Goal: Task Accomplishment & Management: Use online tool/utility

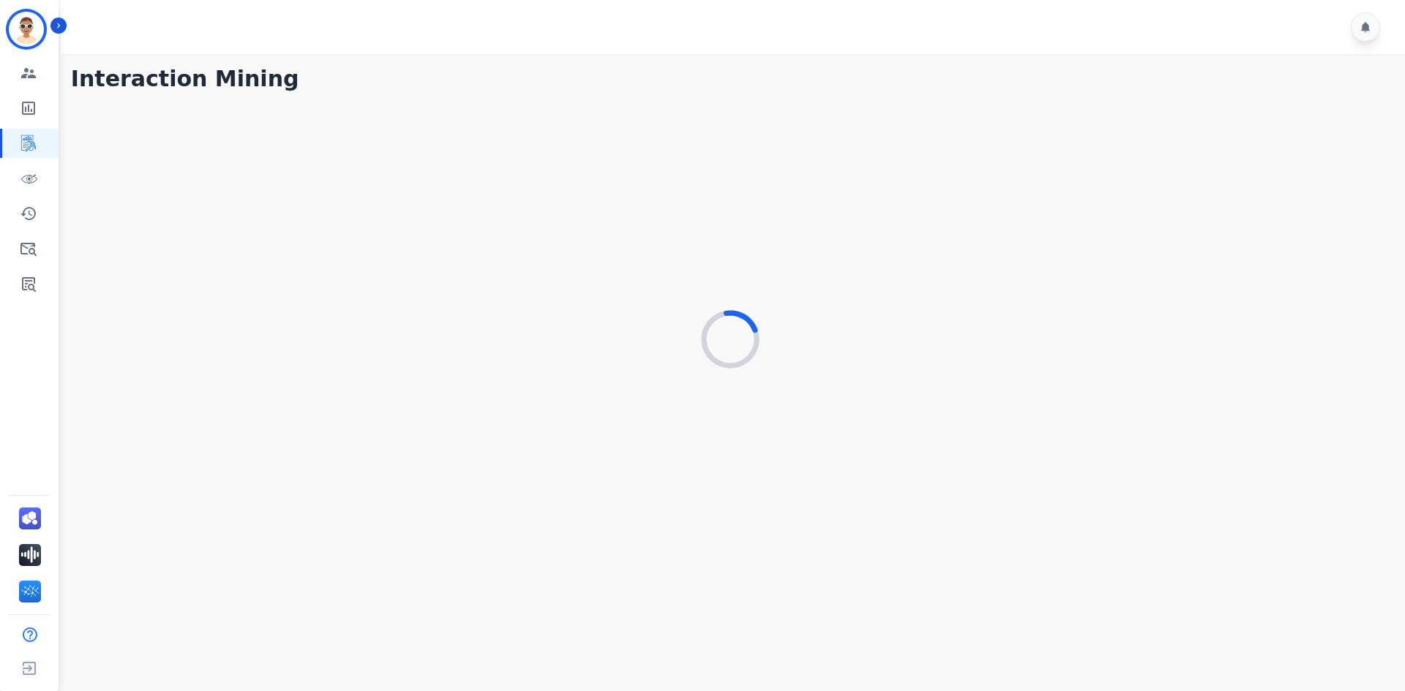
click at [1, 453] on div "Test1 Untangl ID: Test1_Untangl Engagement Team Metrics Interaction Mining Virt…" at bounding box center [29, 345] width 59 height 691
drag, startPoint x: 56, startPoint y: 30, endPoint x: 48, endPoint y: 31, distance: 8.2
click at [56, 30] on icon "Sidebar" at bounding box center [58, 25] width 10 height 10
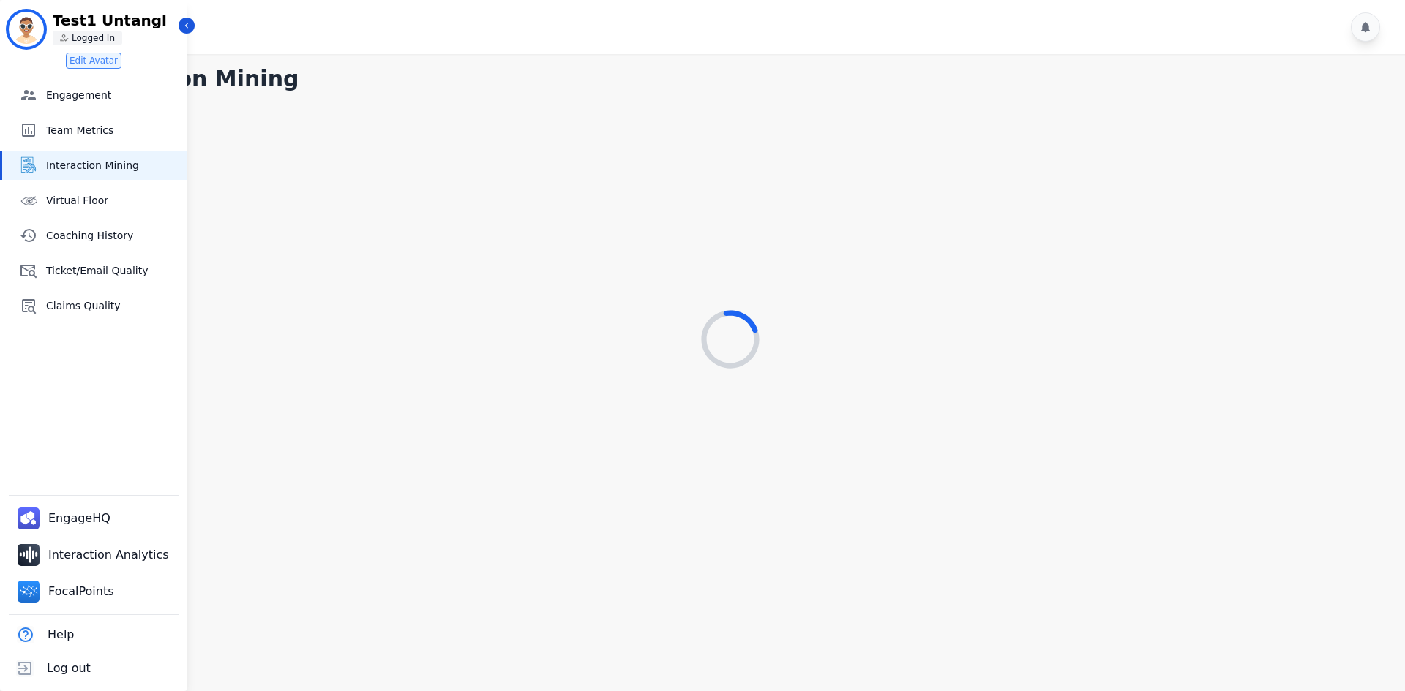
click at [178, 30] on div "Test1 Untangl ID: Test1_Untangl Test1 Untangl Logged In" at bounding box center [94, 29] width 170 height 35
click at [181, 19] on button "Icon description" at bounding box center [187, 26] width 16 height 16
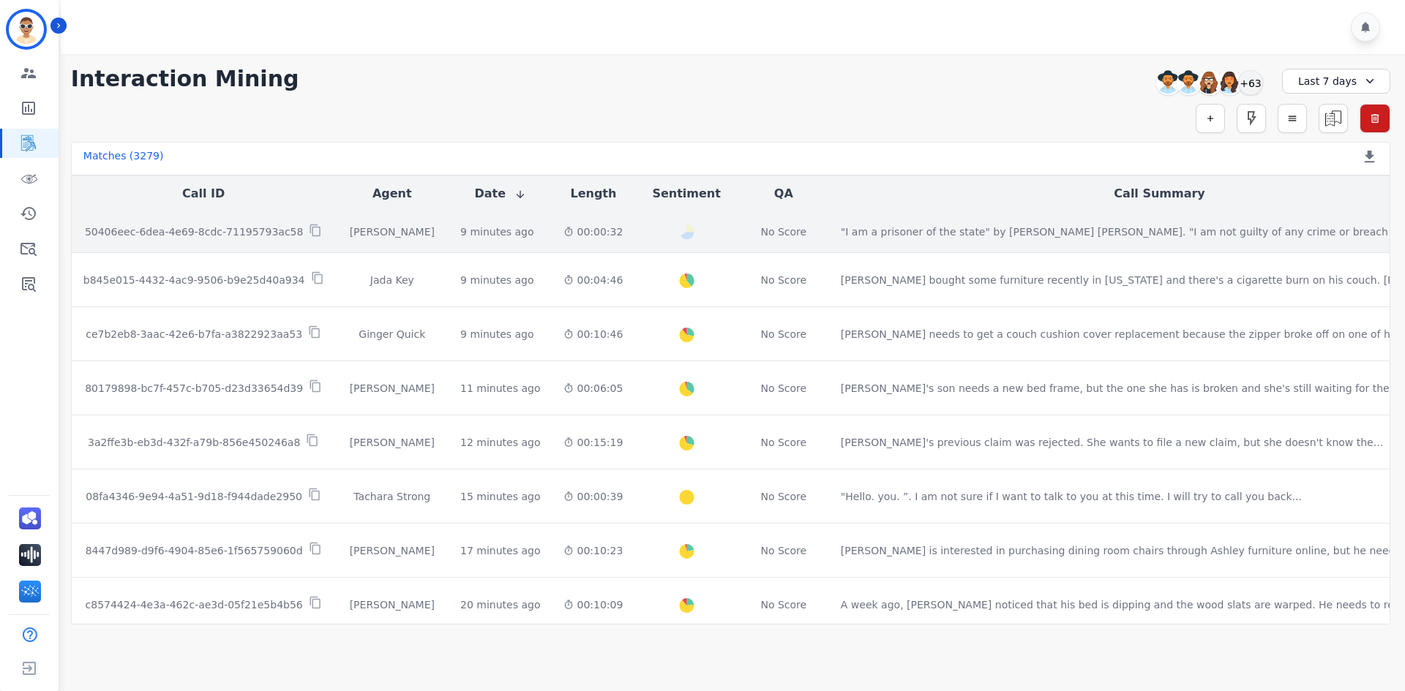
click at [354, 229] on div "[PERSON_NAME]" at bounding box center [393, 232] width 90 height 15
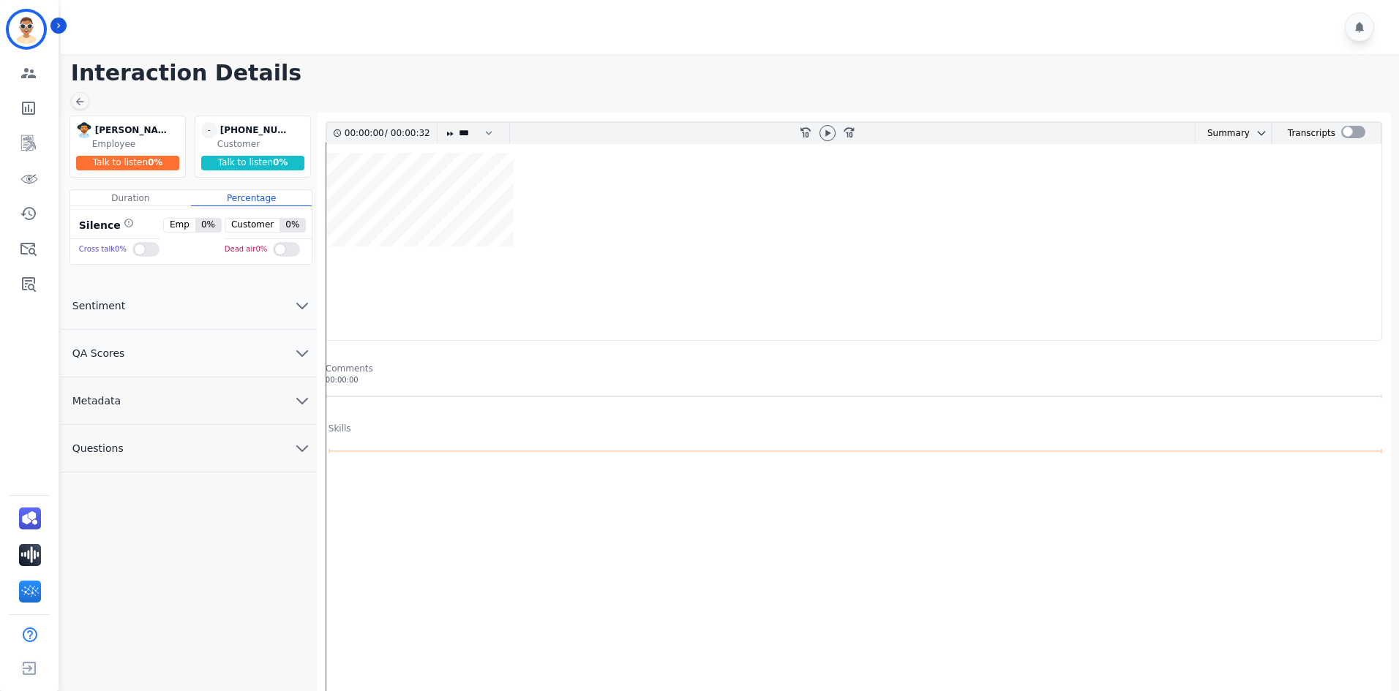
click at [216, 358] on button "QA Scores" at bounding box center [189, 354] width 256 height 48
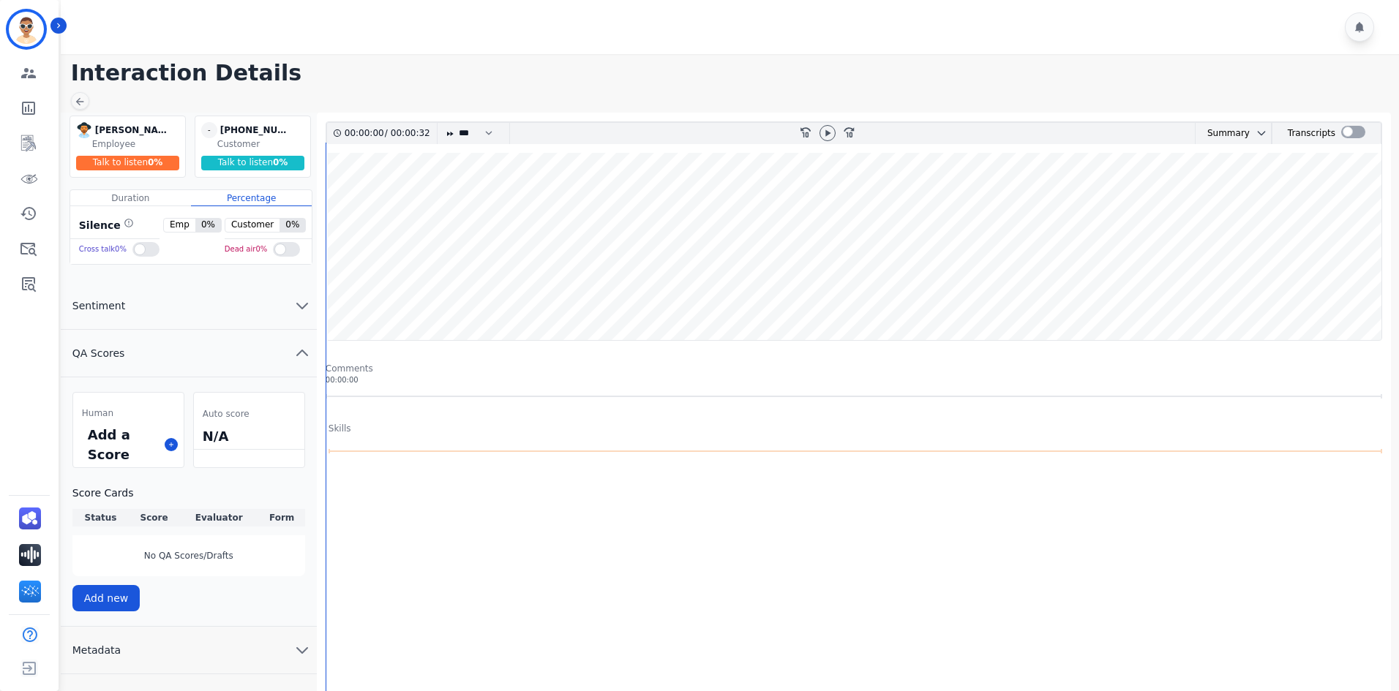
click at [168, 637] on button "Metadata" at bounding box center [189, 651] width 256 height 48
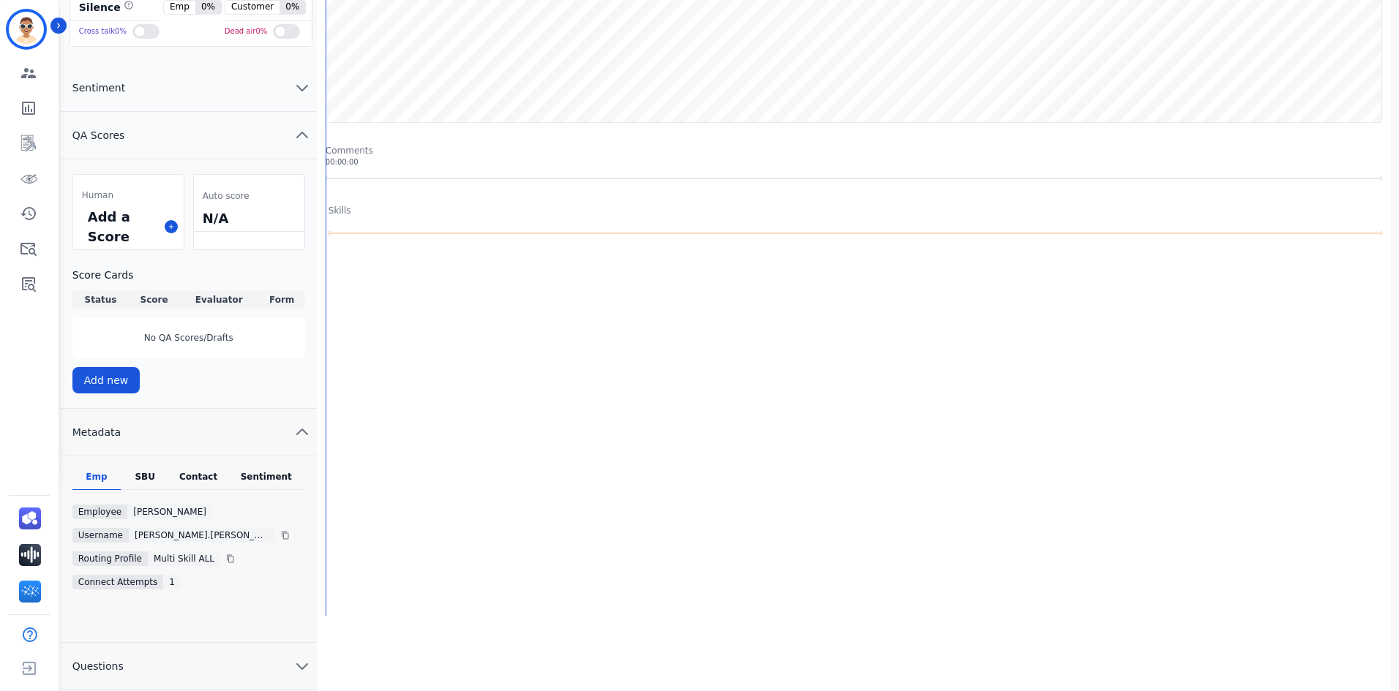
click at [198, 476] on div "Contact" at bounding box center [198, 480] width 59 height 19
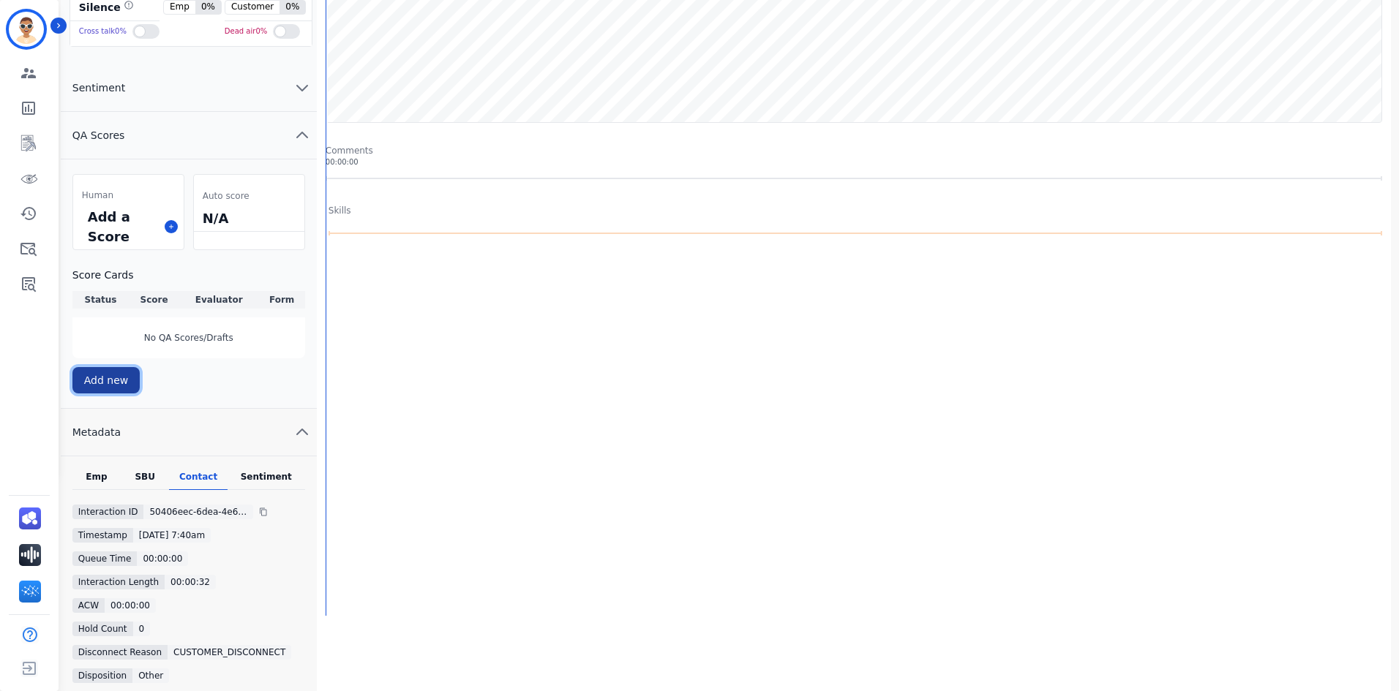
click at [119, 380] on button "Add new" at bounding box center [106, 380] width 68 height 26
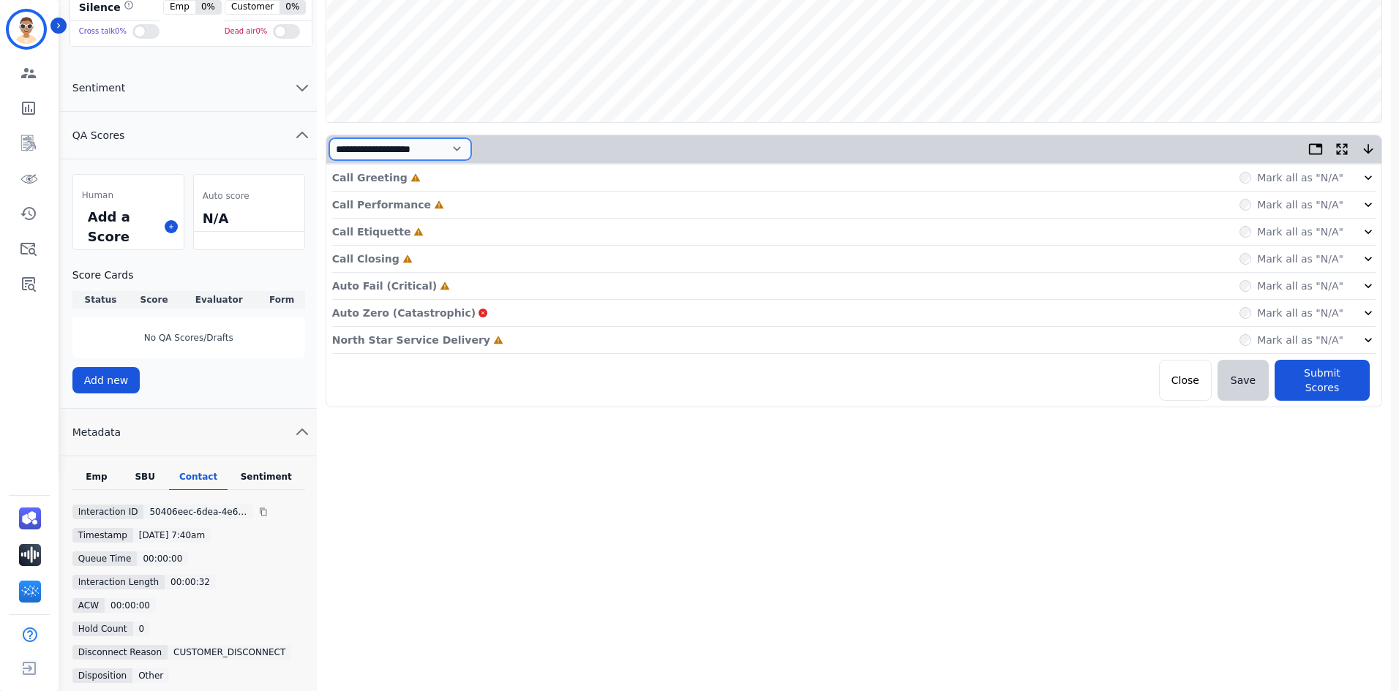
click at [458, 143] on select "**********" at bounding box center [400, 149] width 142 height 22
select select "*"
click at [329, 160] on select "**********" at bounding box center [400, 149] width 142 height 22
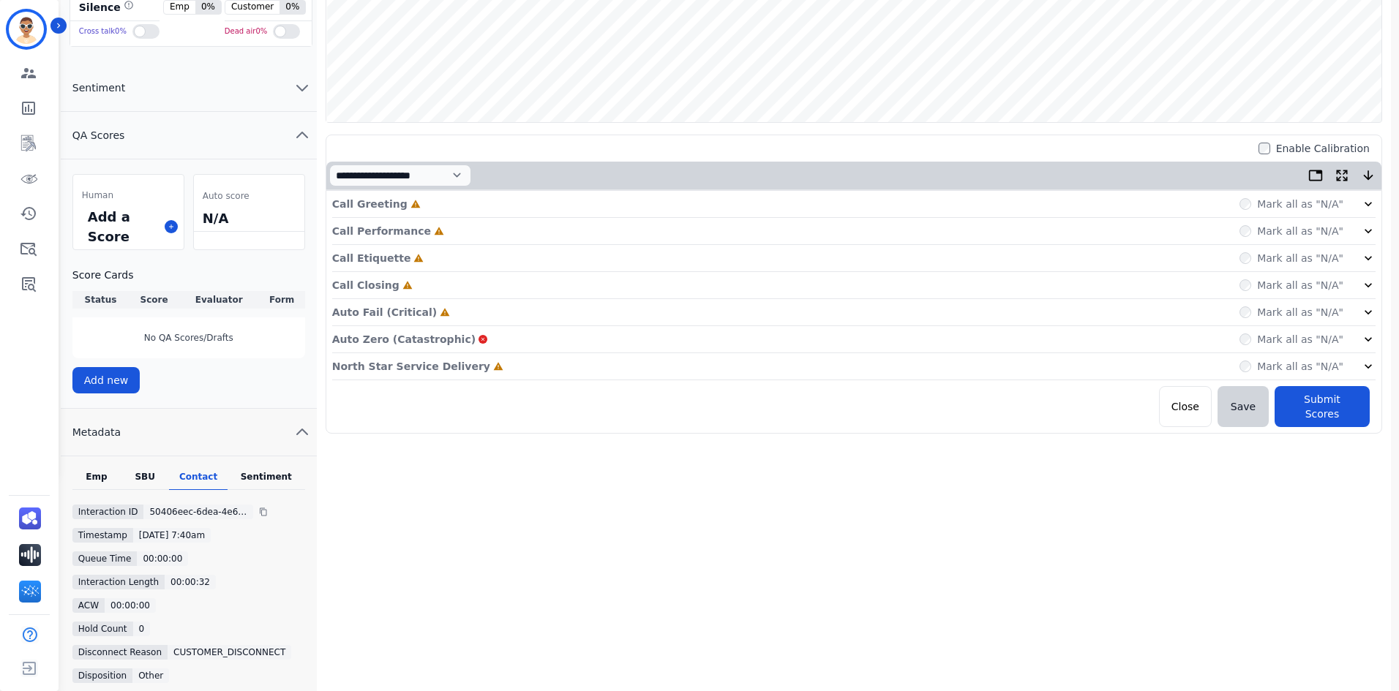
click at [451, 306] on div "Auto Fail (Critical) Incomplete Mark all as "N/A"" at bounding box center [853, 312] width 1043 height 27
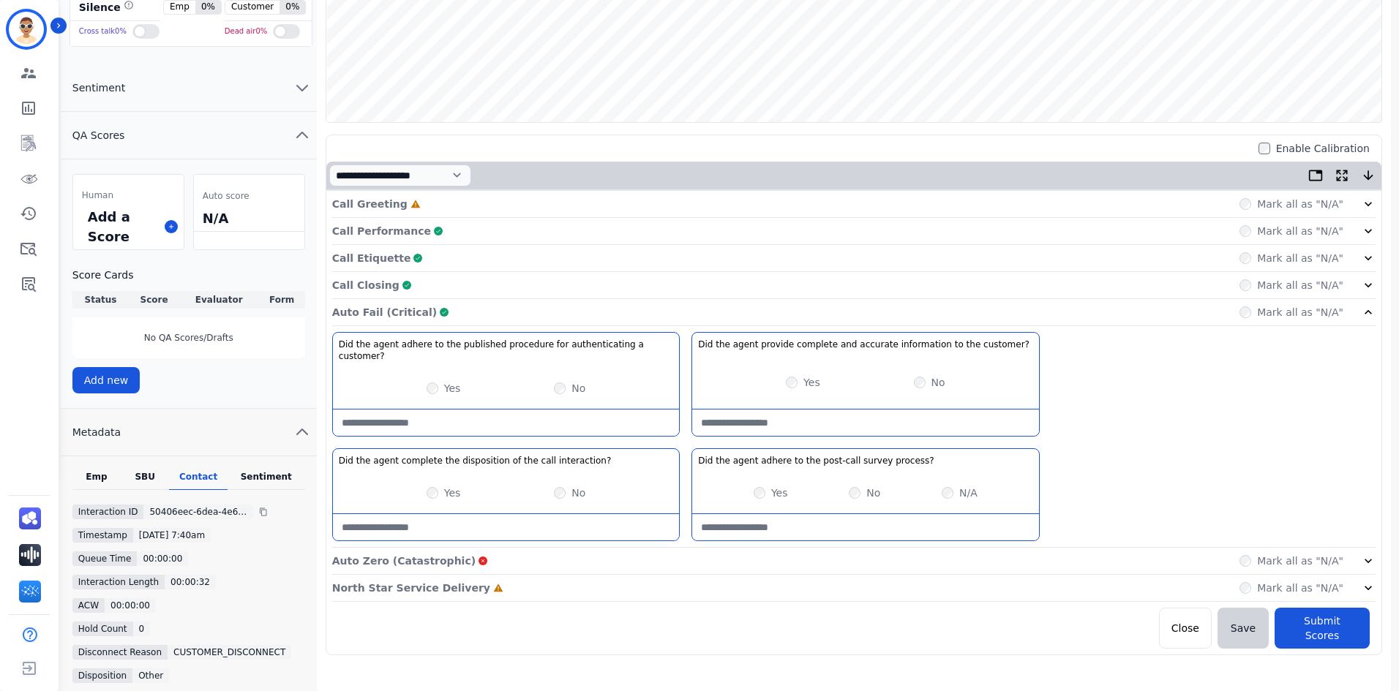
click at [1255, 211] on div "Call Greeting Incomplete Mark all as "N/A"" at bounding box center [853, 204] width 1043 height 27
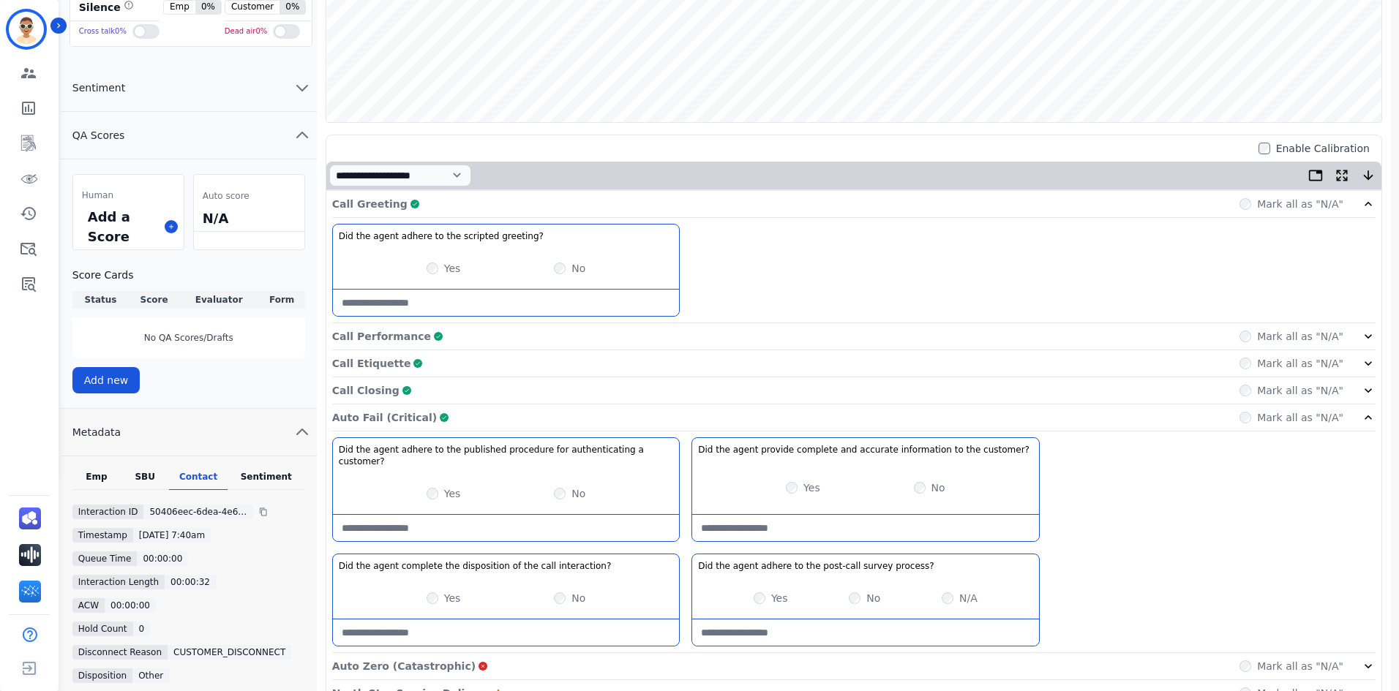
click at [1143, 198] on div "Call Greeting Complete Mark all as "N/A"" at bounding box center [853, 204] width 1043 height 27
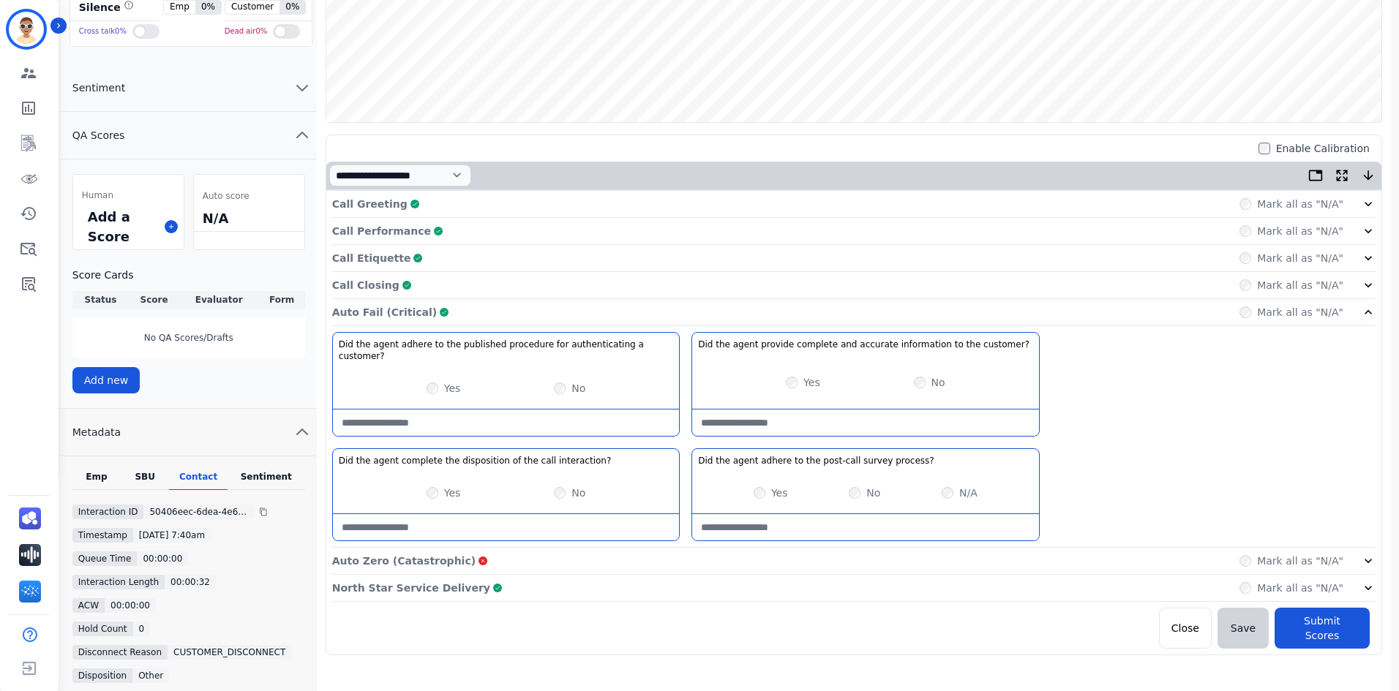
click at [1207, 549] on div "Auto Zero (Catastrophic) Mark all as "N/A"" at bounding box center [853, 561] width 1043 height 27
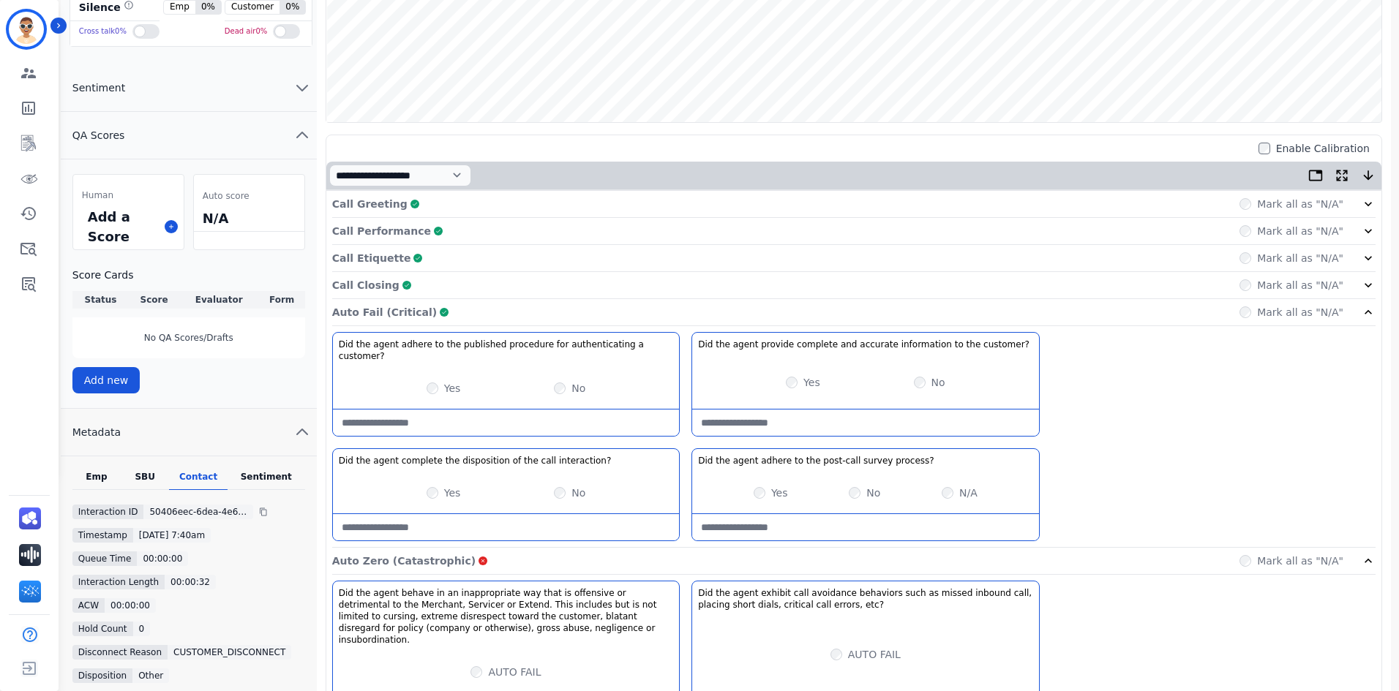
click at [1195, 557] on div "Auto Zero (Catastrophic) Mark all as "N/A"" at bounding box center [853, 561] width 1043 height 27
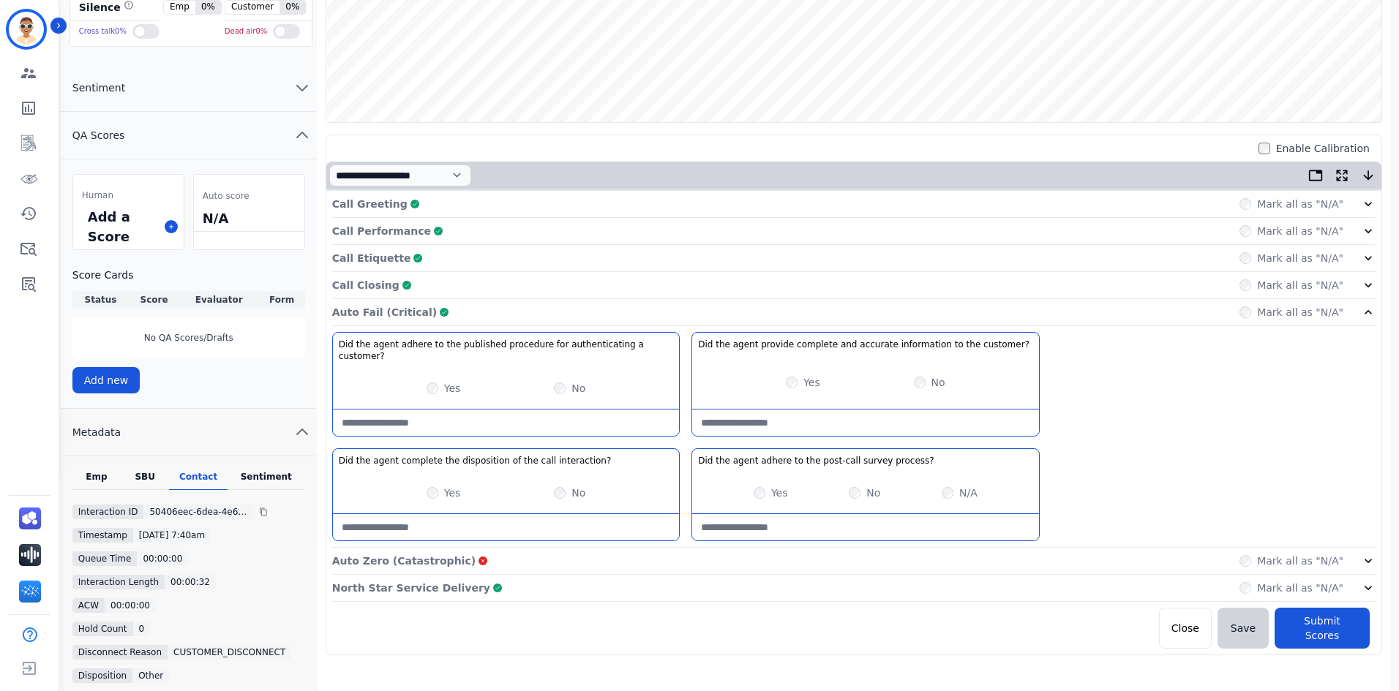
click at [1193, 578] on div "North Star Service Delivery Complete Mark all as "N/A"" at bounding box center [853, 588] width 1043 height 27
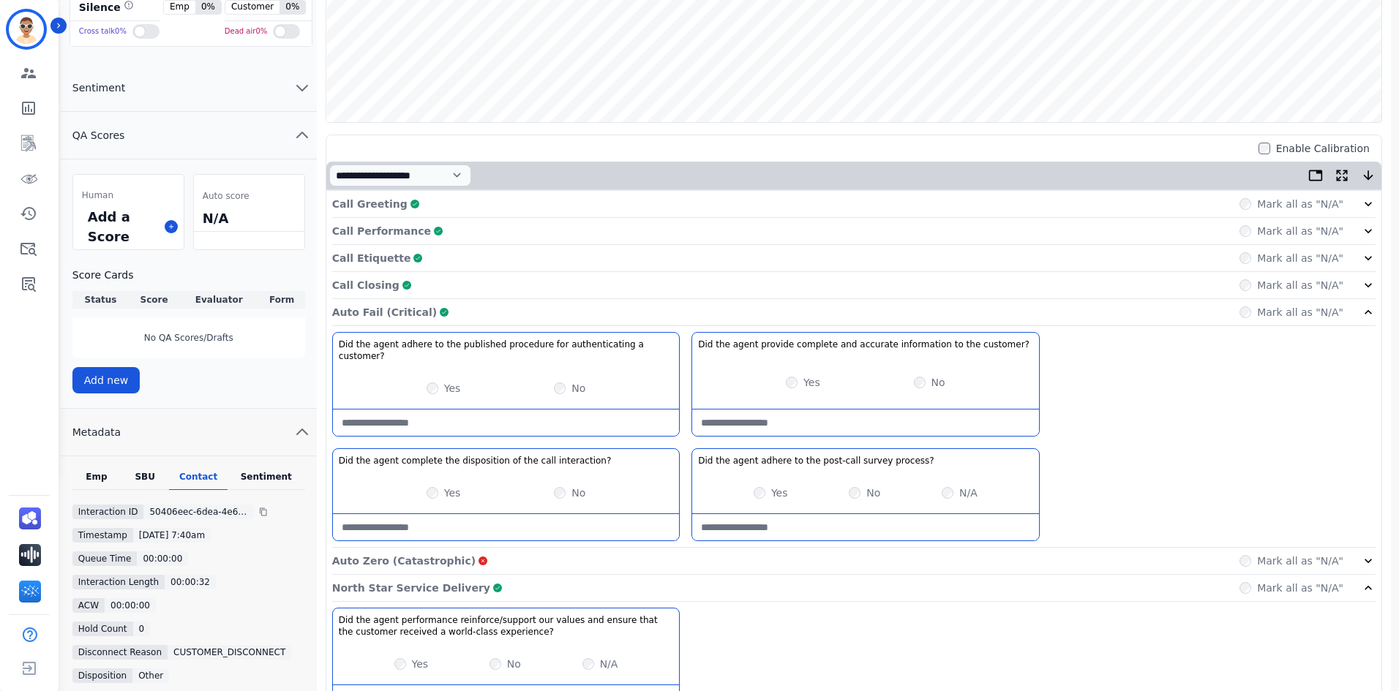
click at [1108, 582] on div "North Star Service Delivery Complete Mark all as "N/A"" at bounding box center [853, 588] width 1043 height 27
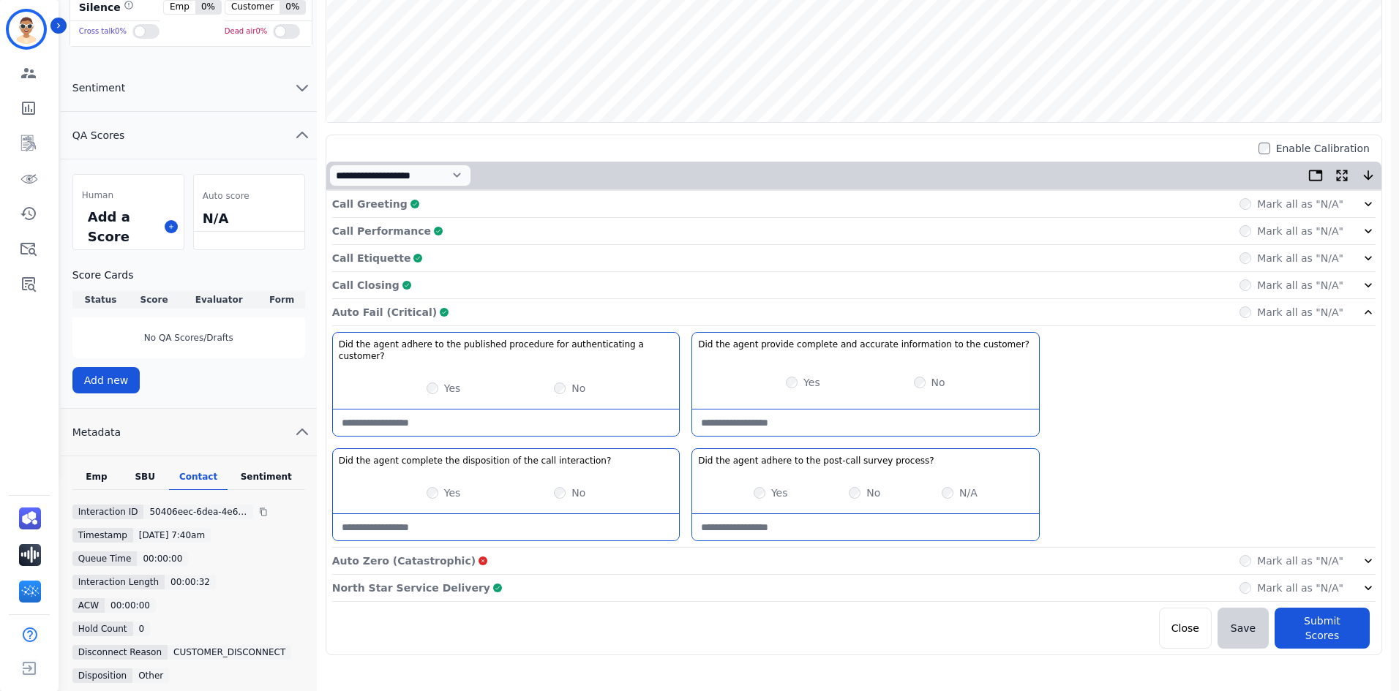
scroll to position [335, 0]
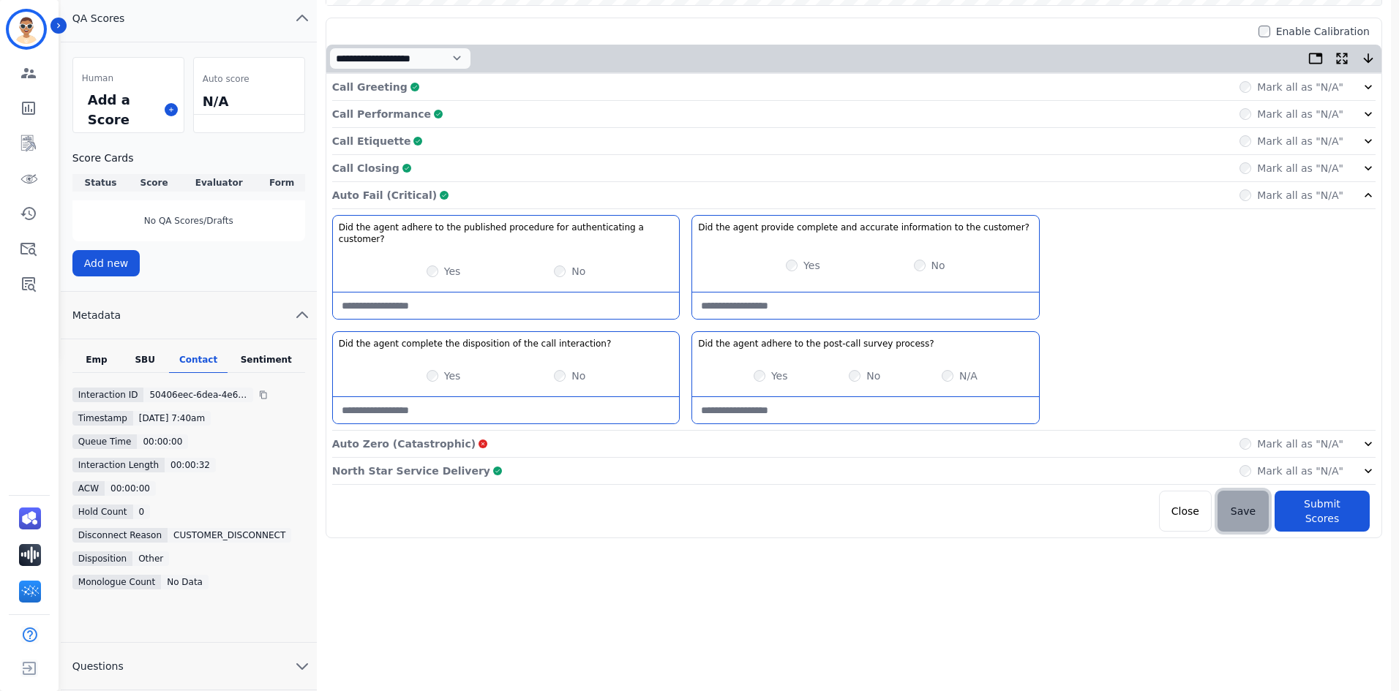
click at [1251, 500] on button "Save" at bounding box center [1242, 511] width 51 height 41
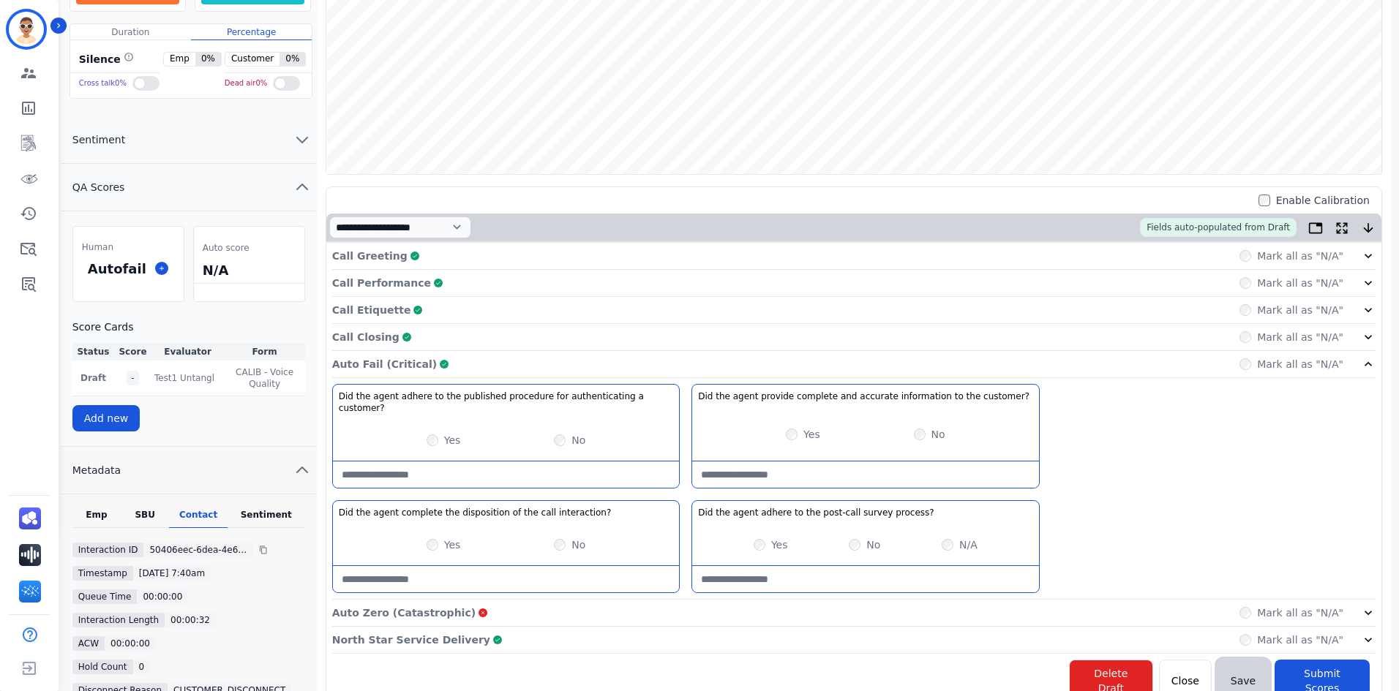
scroll to position [239, 0]
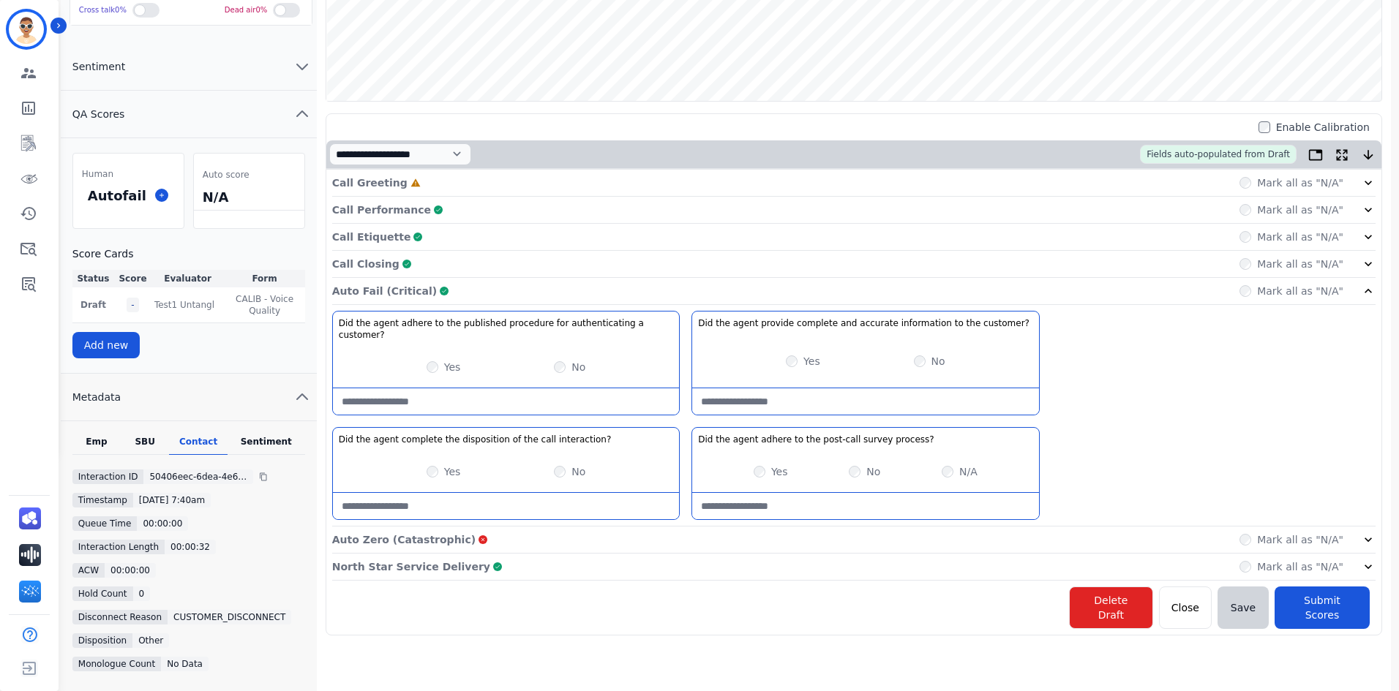
click at [1212, 185] on div "Call Greeting Incomplete Mark all as "N/A"" at bounding box center [853, 183] width 1043 height 27
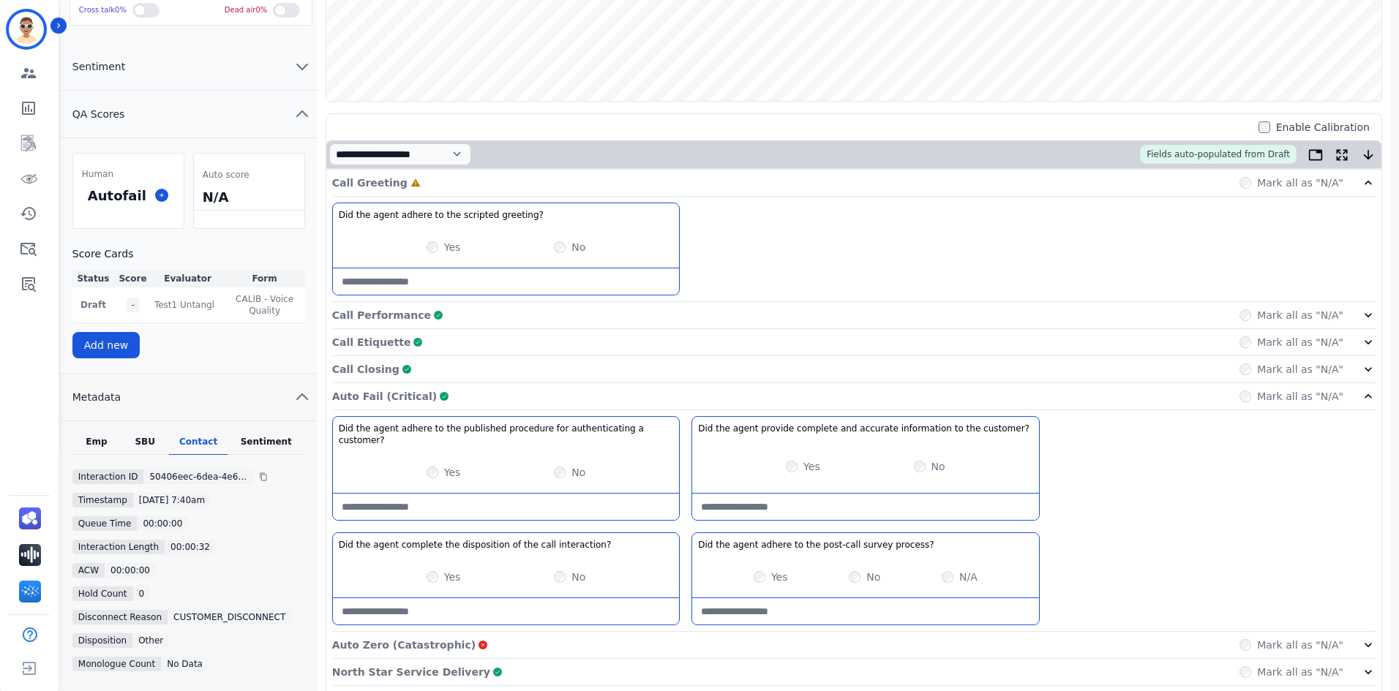
click at [423, 253] on div "Yes No" at bounding box center [506, 247] width 346 height 41
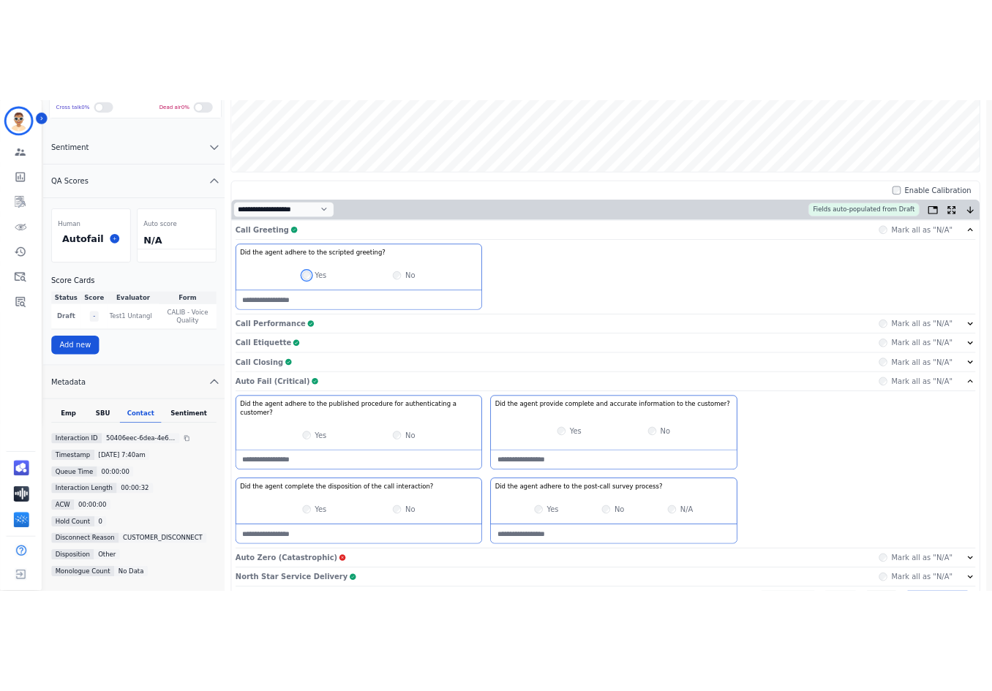
scroll to position [312, 0]
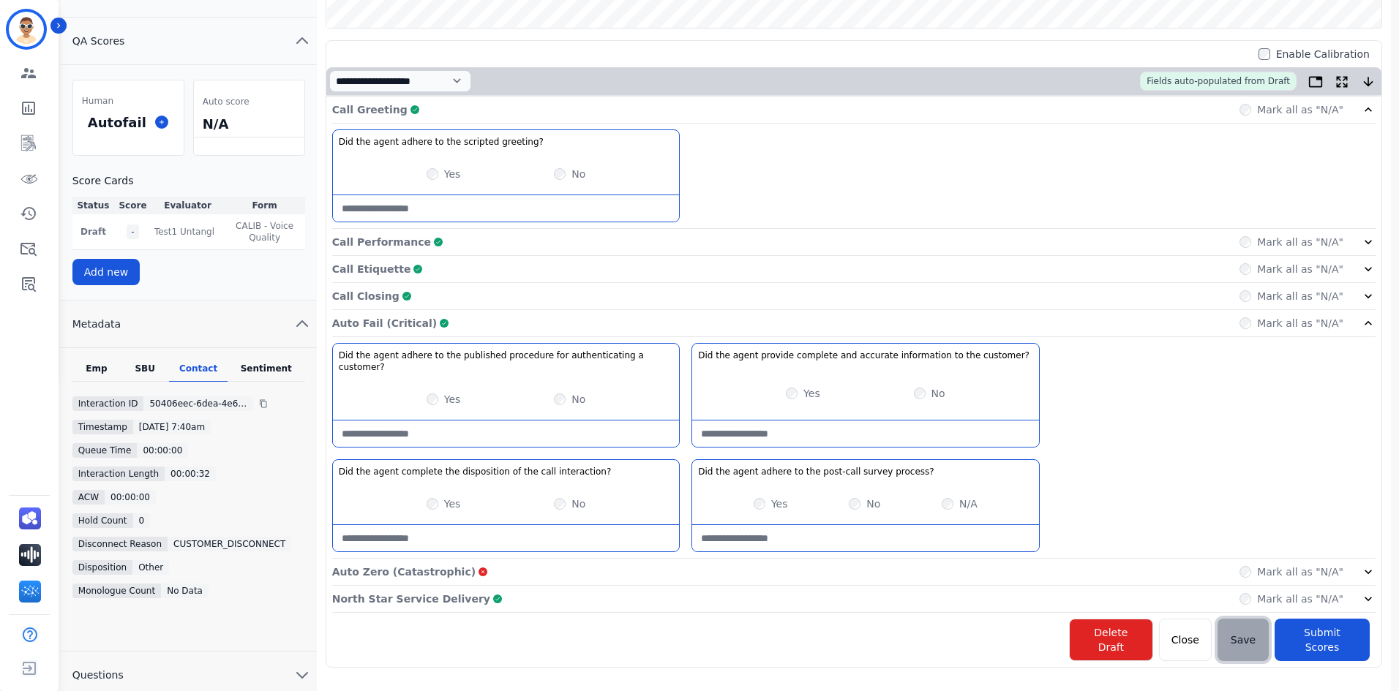
click at [1234, 631] on button "Save" at bounding box center [1242, 640] width 51 height 42
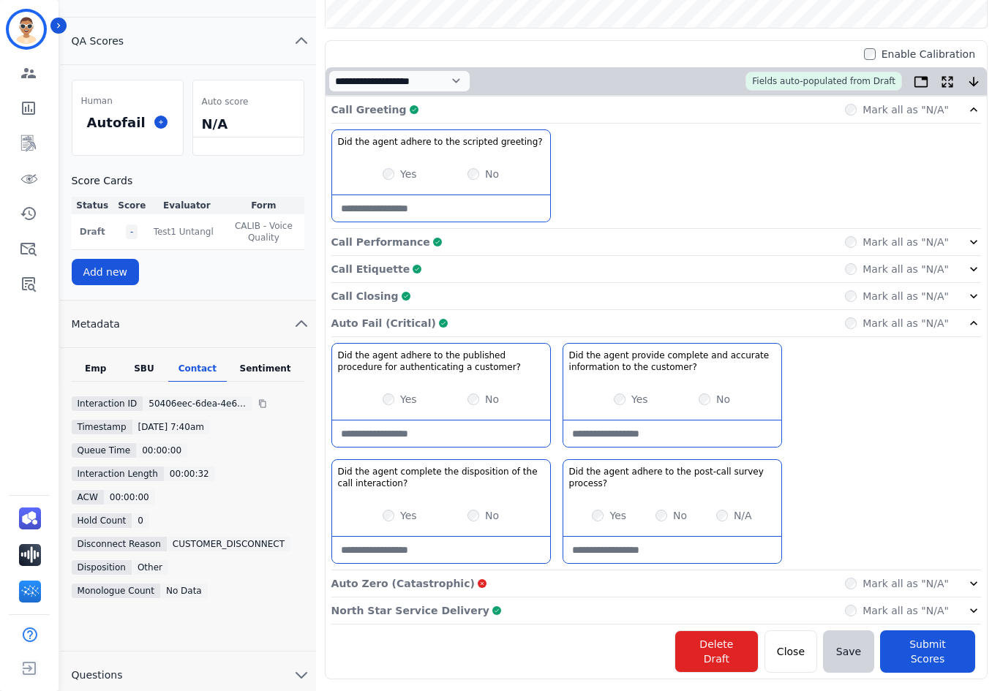
click at [491, 244] on div "Call Performance Complete Mark all as "N/A"" at bounding box center [656, 242] width 650 height 27
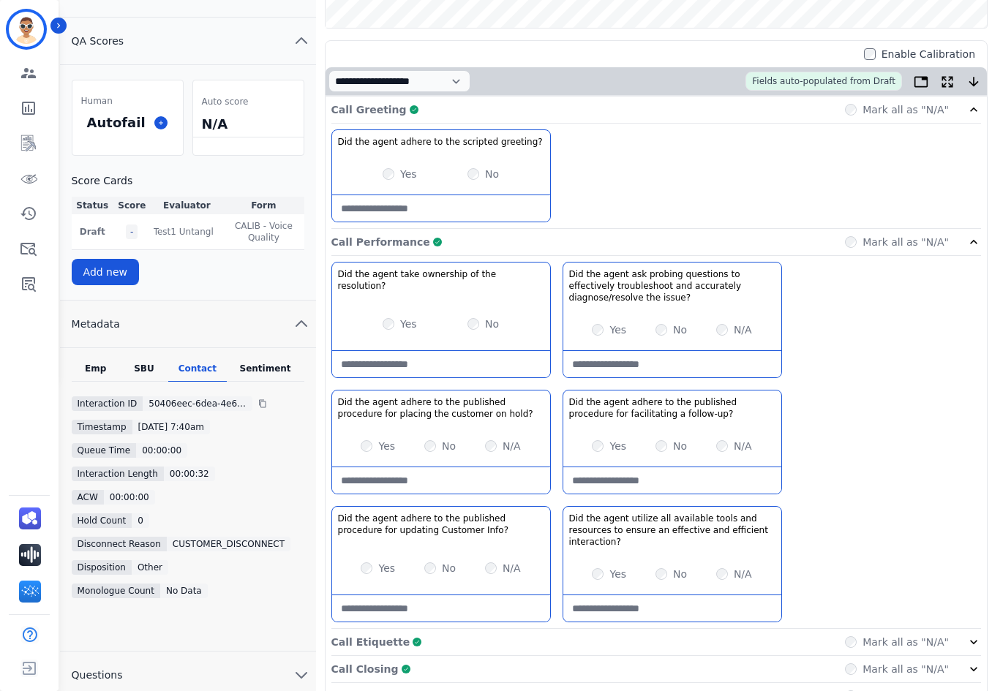
click at [605, 245] on div "Call Performance Complete Mark all as "N/A"" at bounding box center [656, 242] width 650 height 27
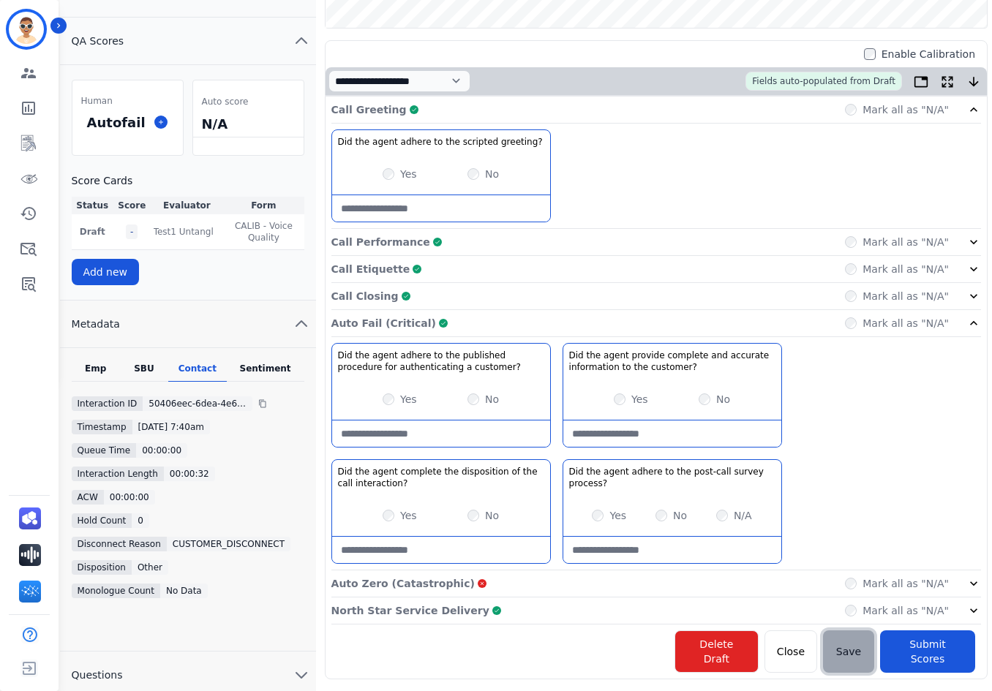
click at [844, 643] on button "Save" at bounding box center [848, 652] width 51 height 42
click at [162, 363] on div "SBU" at bounding box center [144, 372] width 48 height 19
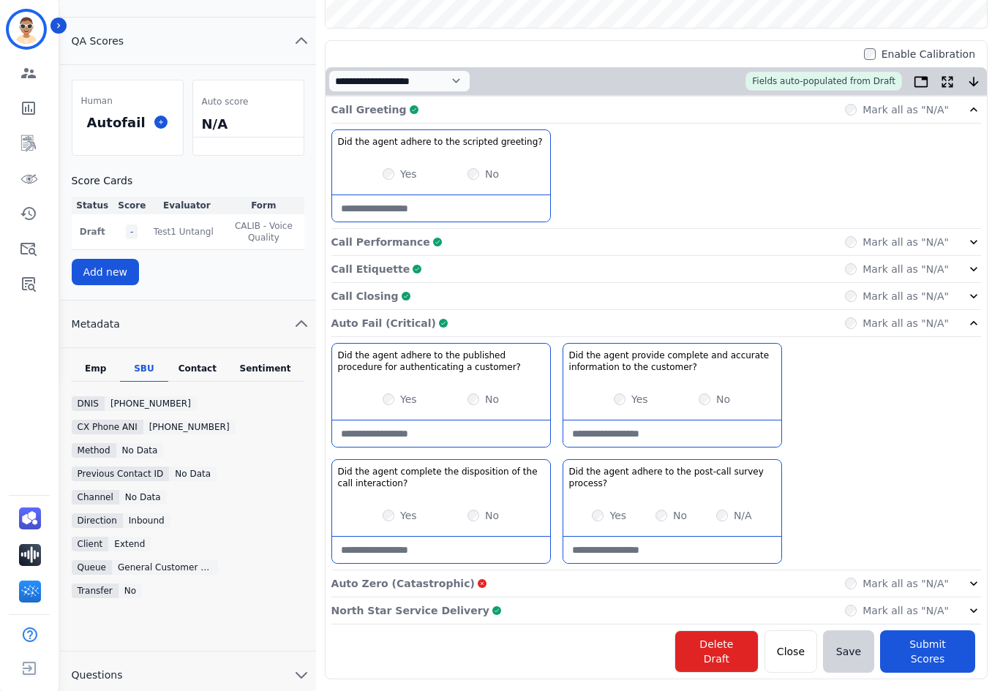
click at [197, 363] on div "Contact" at bounding box center [197, 372] width 59 height 19
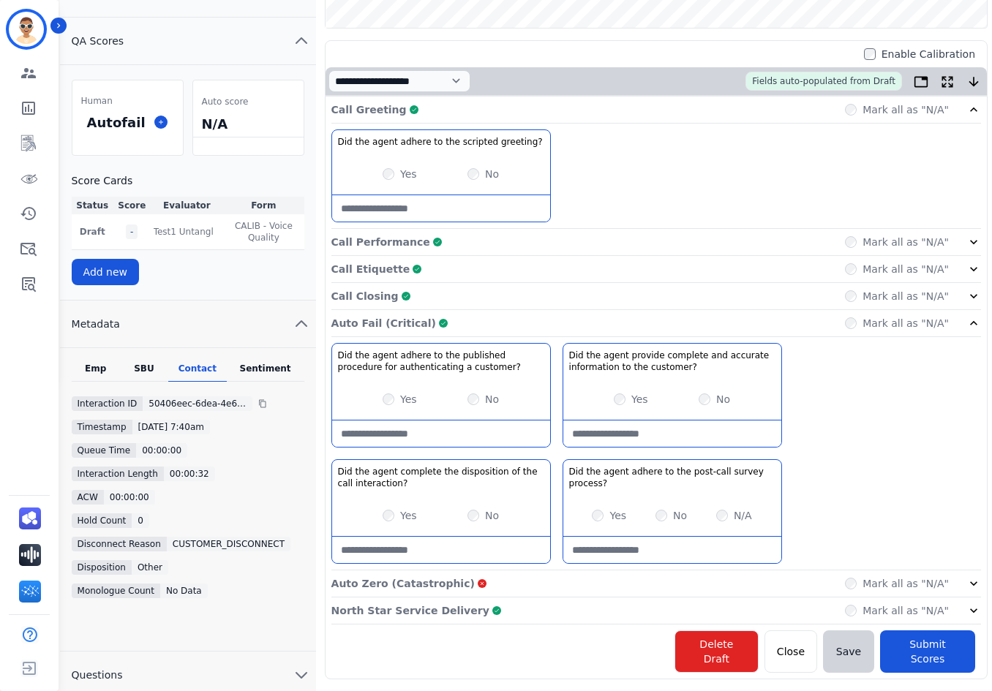
click at [272, 363] on div "Sentiment" at bounding box center [266, 372] width 78 height 19
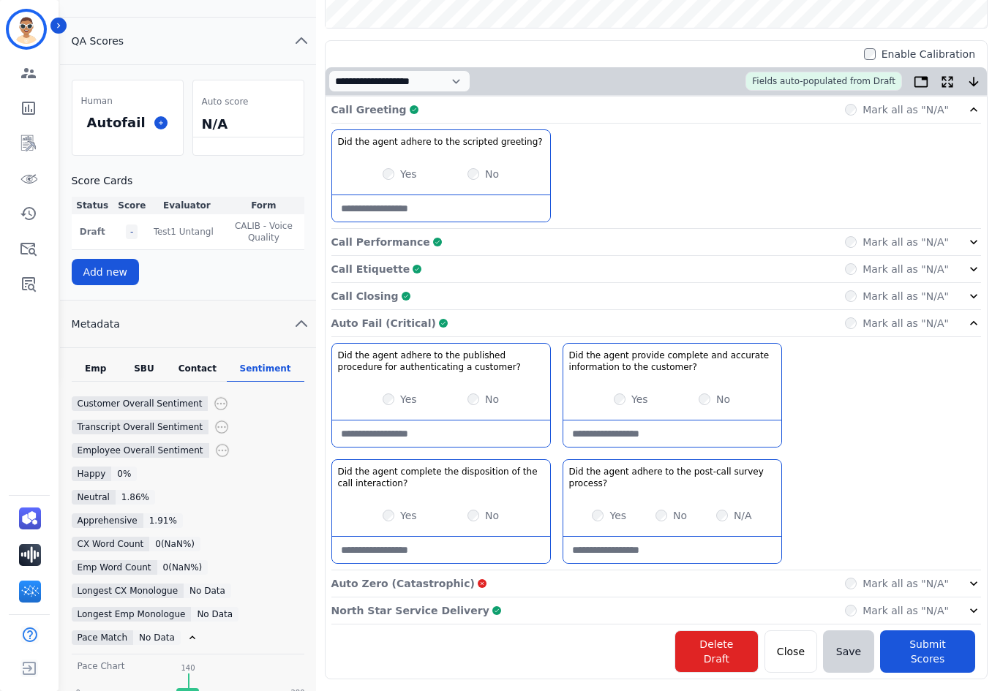
click at [194, 363] on div "Contact" at bounding box center [197, 372] width 59 height 19
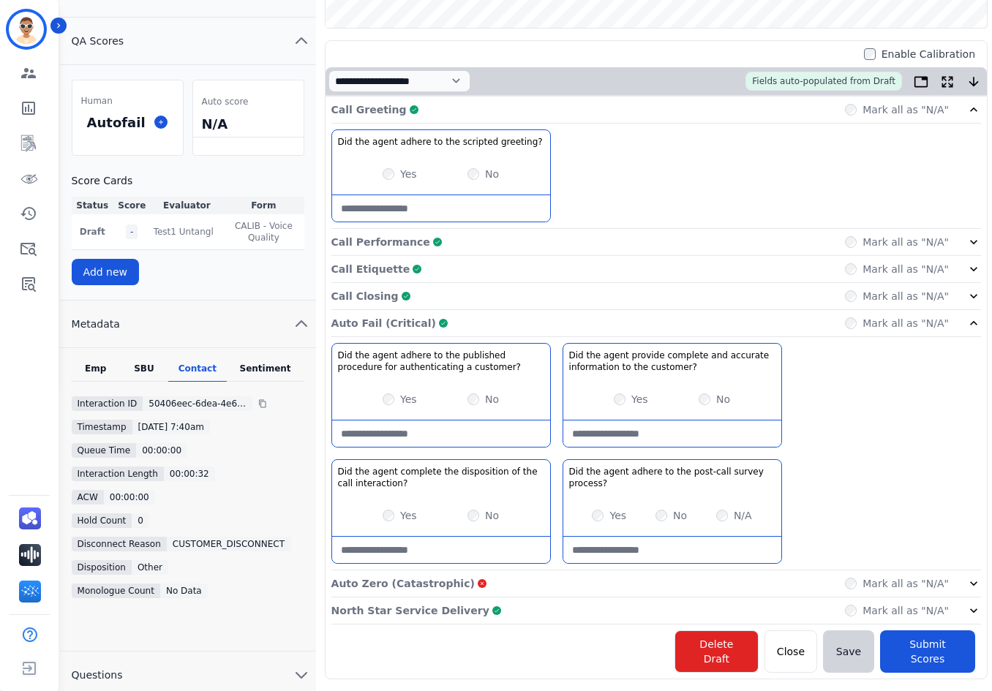
click at [504, 326] on div "Auto Fail (Critical) Complete Mark all as "N/A"" at bounding box center [656, 323] width 650 height 27
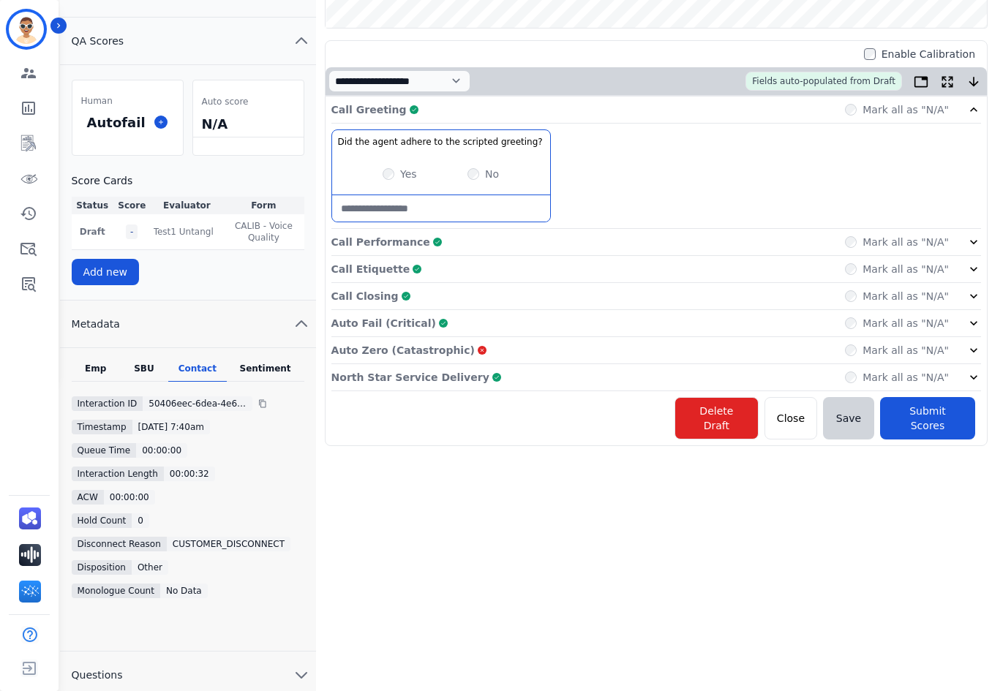
click at [506, 326] on div "Auto Fail (Critical) Complete Mark all as "N/A"" at bounding box center [656, 323] width 650 height 27
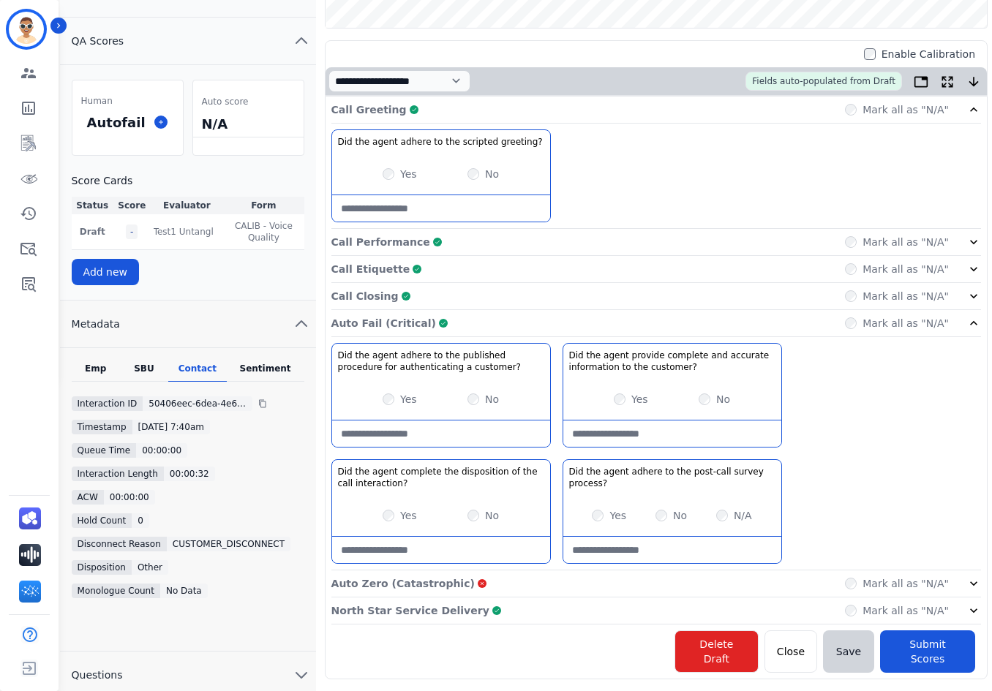
click at [613, 399] on div "Yes No" at bounding box center [672, 399] width 218 height 41
click at [609, 400] on div "Yes No" at bounding box center [672, 399] width 218 height 41
click at [399, 402] on div "Yes" at bounding box center [400, 399] width 34 height 15
click at [629, 399] on div "Yes" at bounding box center [631, 399] width 34 height 15
click at [627, 399] on div "Yes" at bounding box center [631, 399] width 34 height 15
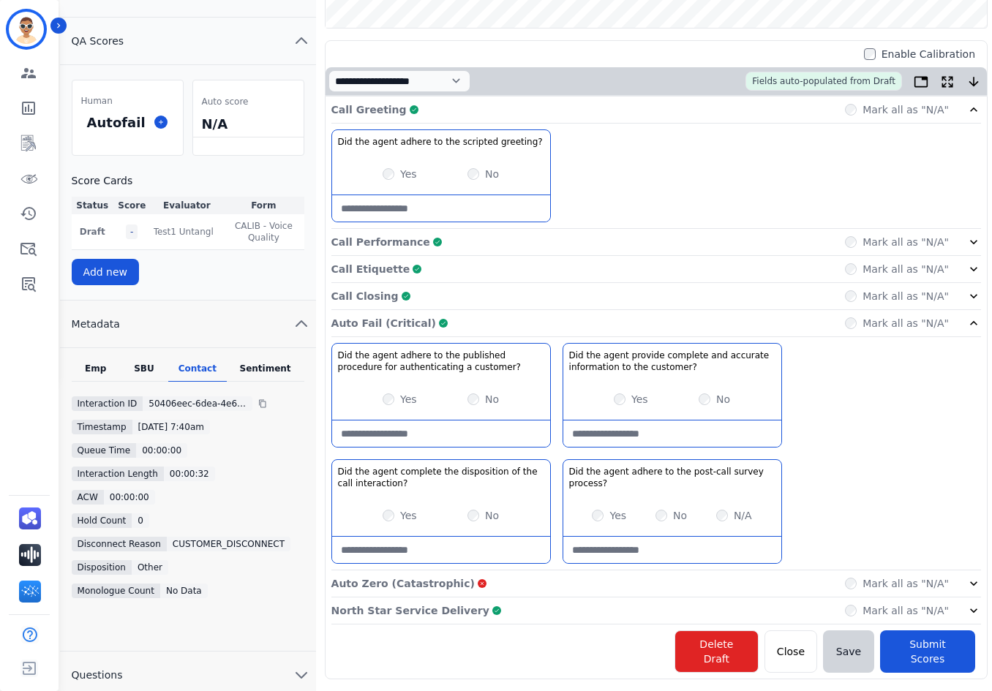
click at [483, 399] on div "No" at bounding box center [483, 399] width 31 height 15
click at [466, 399] on div "Yes No" at bounding box center [441, 399] width 218 height 41
click at [699, 400] on div "Yes No" at bounding box center [672, 399] width 218 height 41
